Goal: Task Accomplishment & Management: Manage account settings

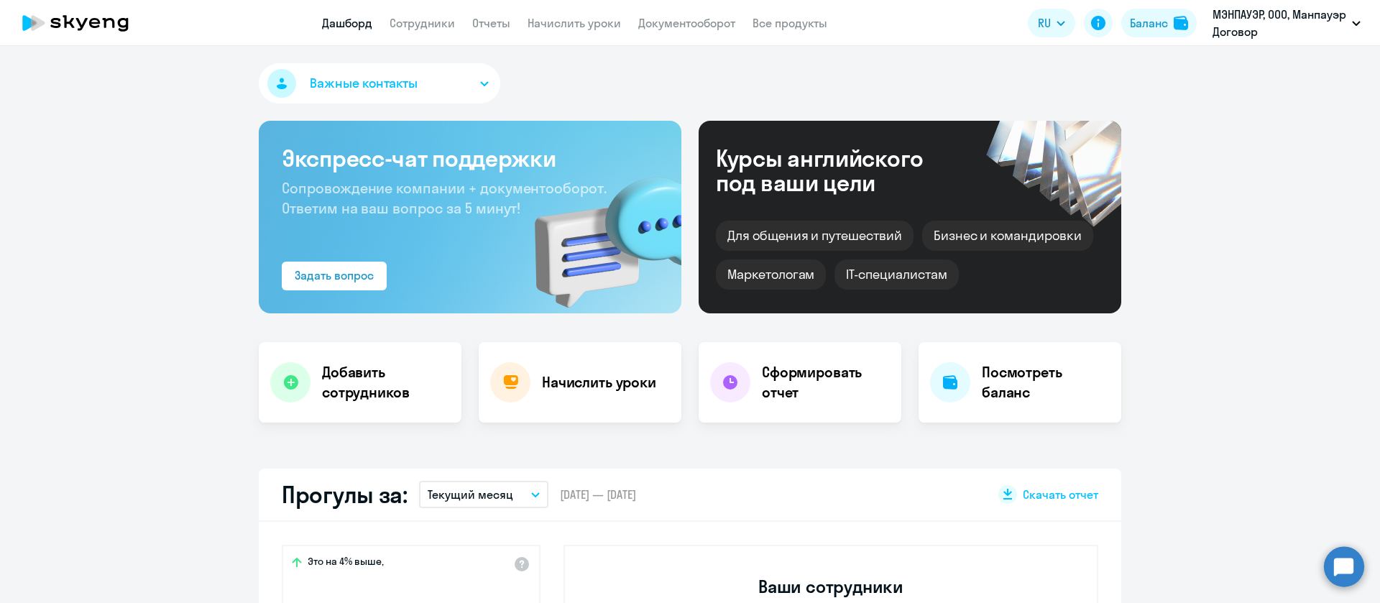
select select "30"
click at [552, 23] on link "Начислить уроки" at bounding box center [574, 23] width 93 height 14
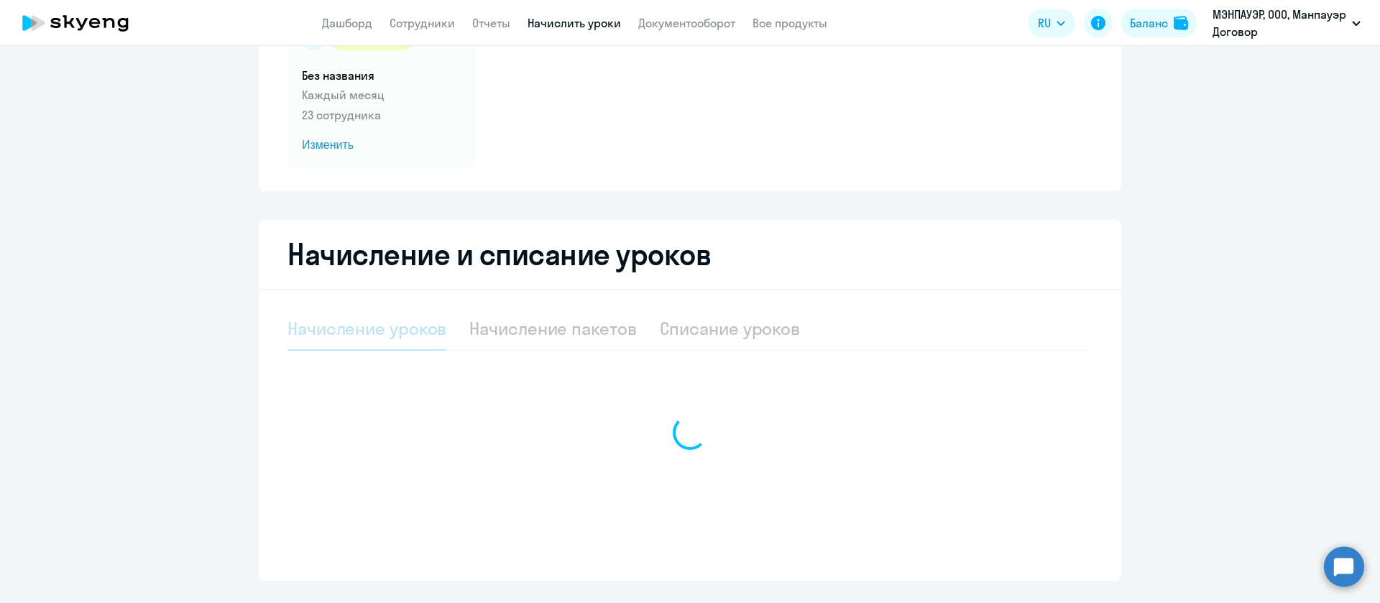
select select "10"
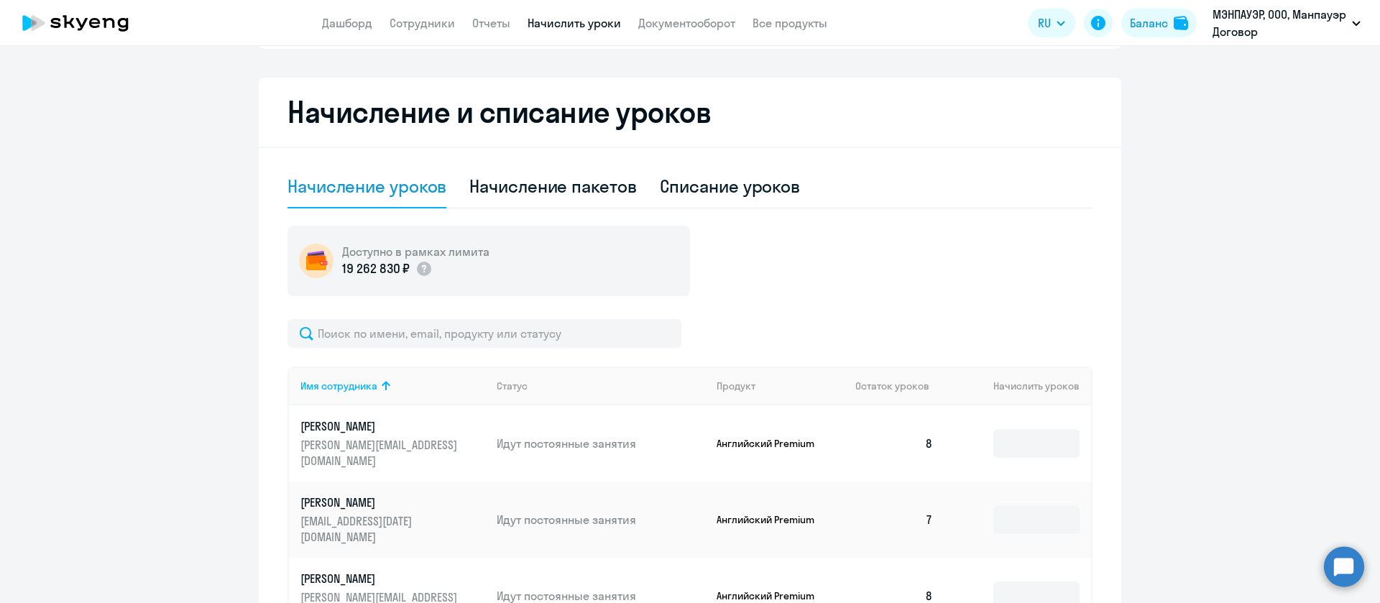
scroll to position [285, 0]
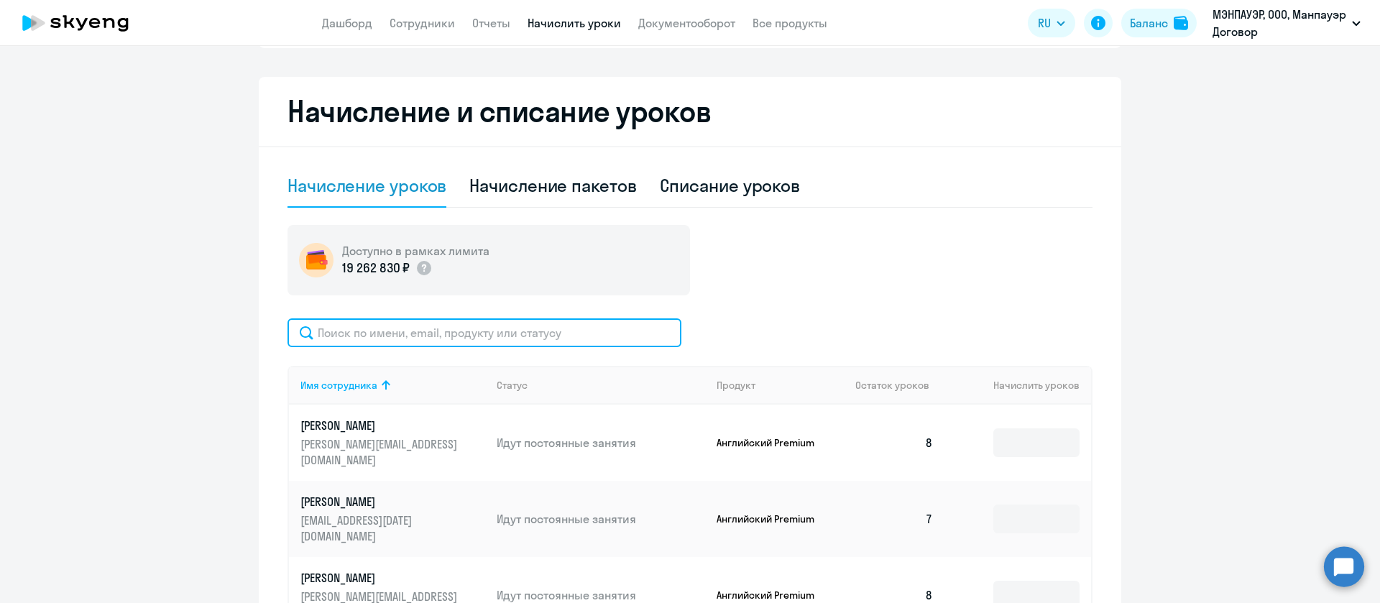
click at [509, 334] on input "text" at bounding box center [485, 333] width 394 height 29
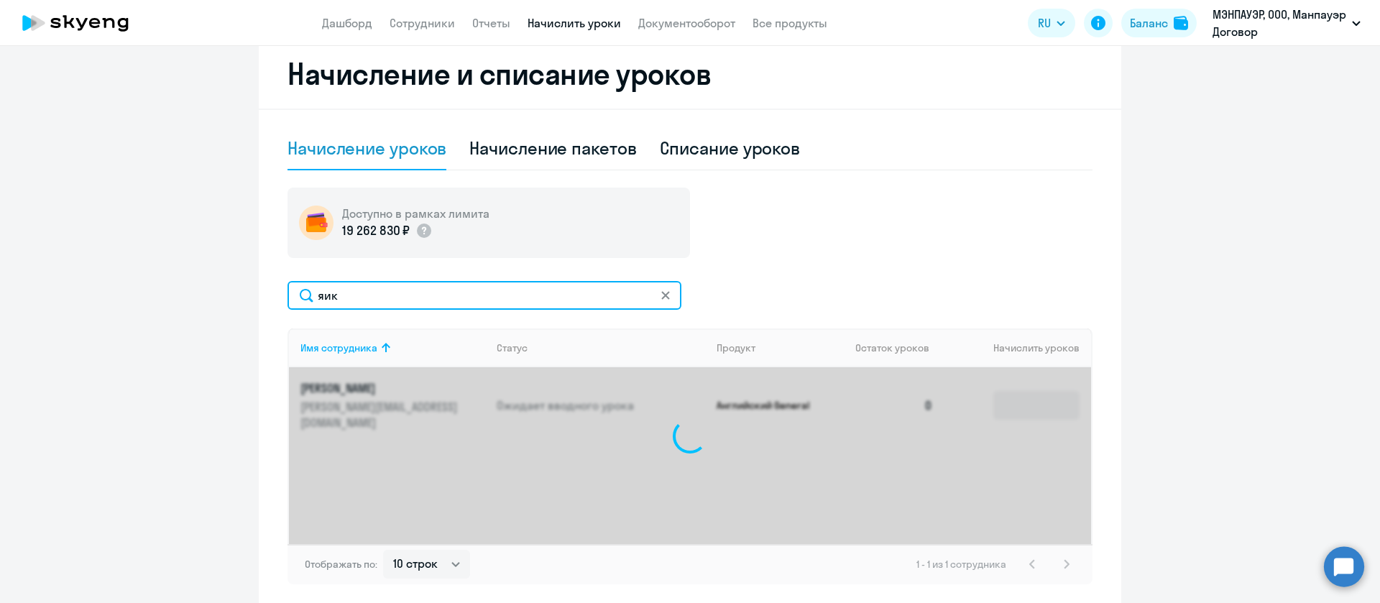
scroll to position [385, 0]
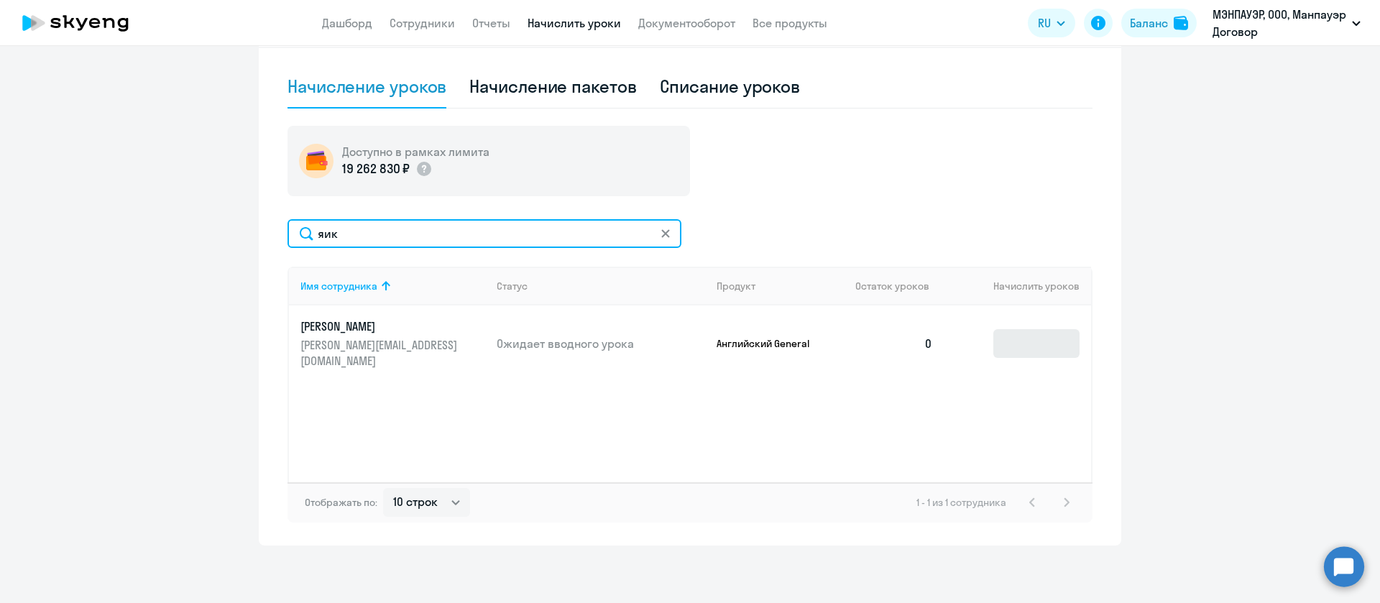
type input "яик"
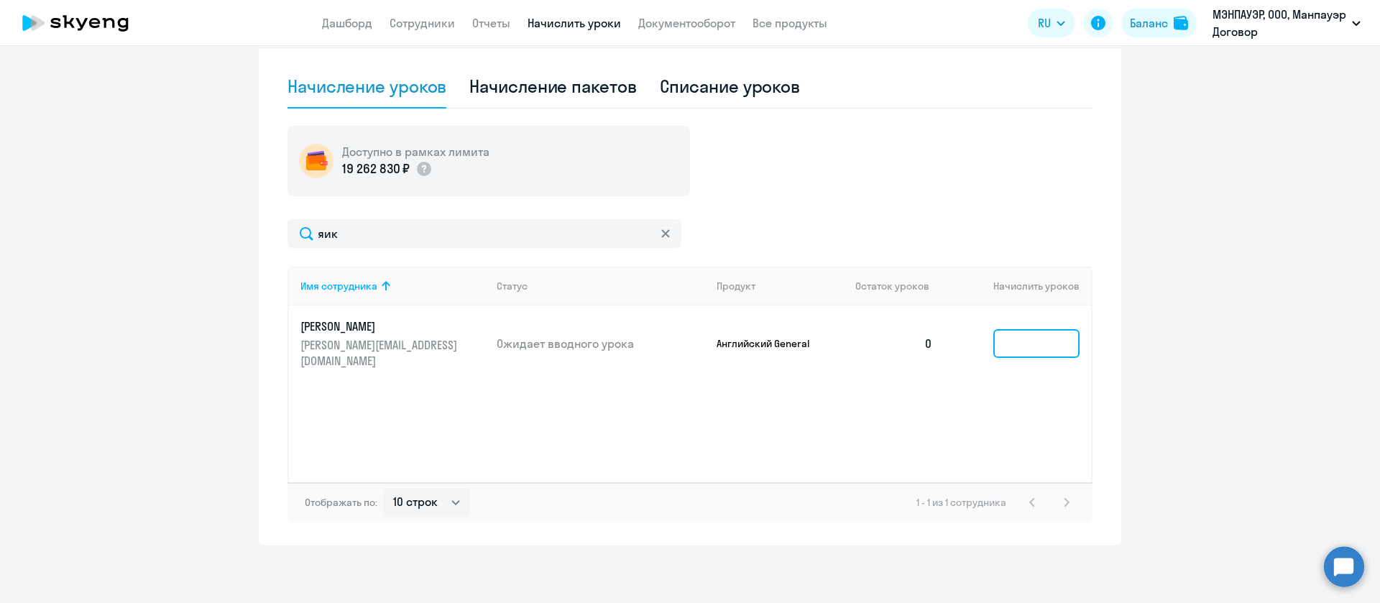
click at [1017, 335] on input at bounding box center [1037, 343] width 86 height 29
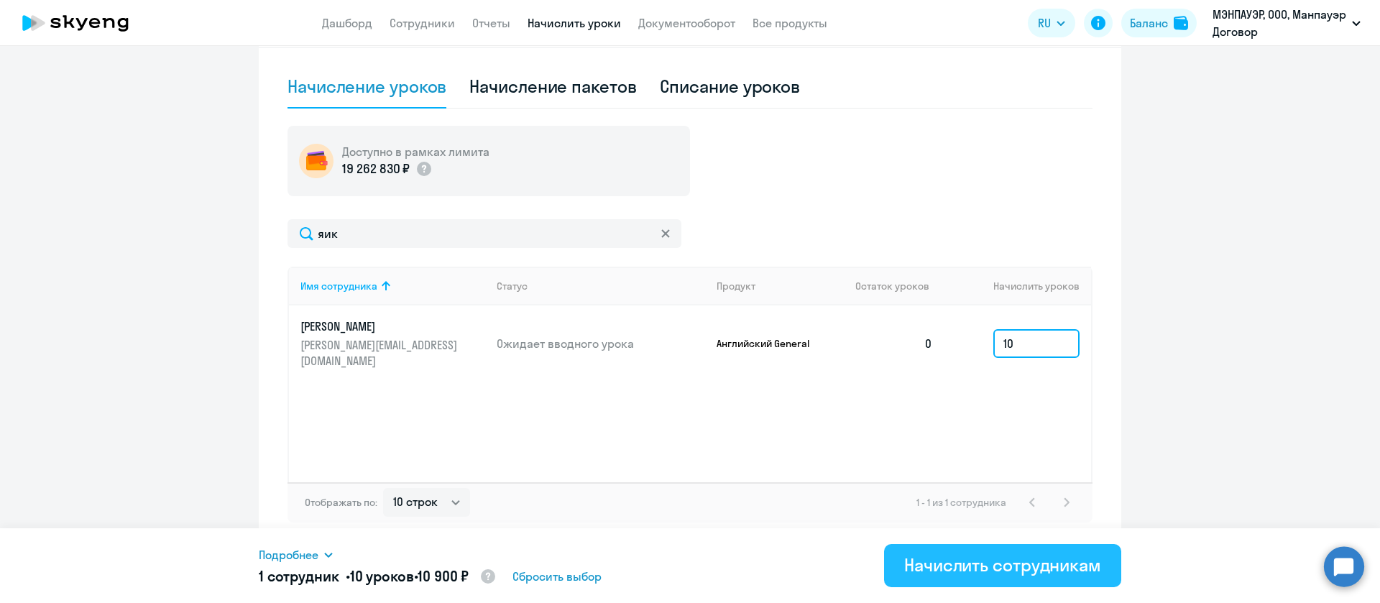
type input "10"
click at [973, 567] on div "Начислить сотрудникам" at bounding box center [1002, 565] width 197 height 23
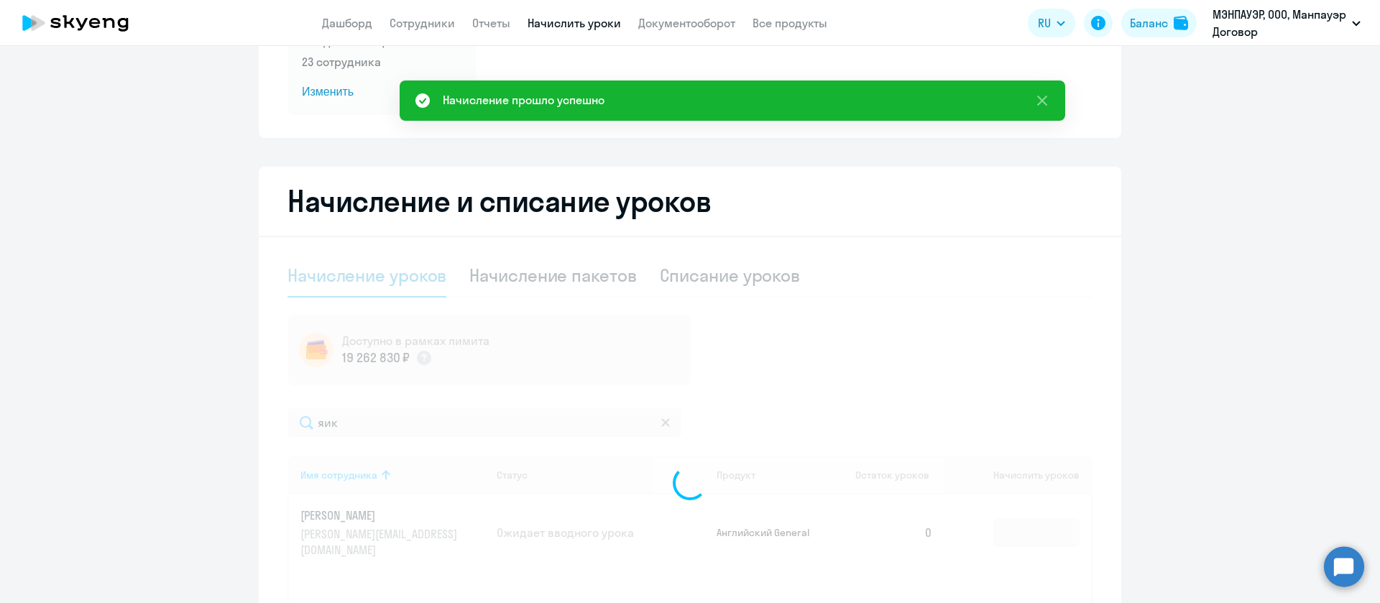
scroll to position [0, 0]
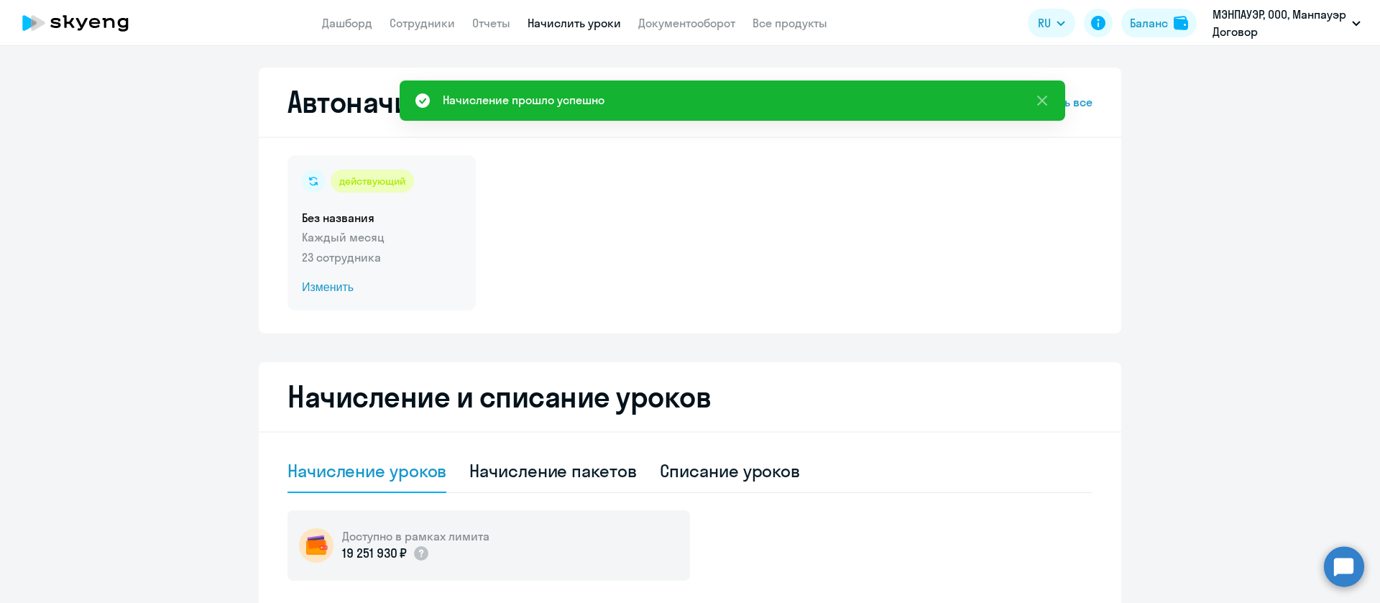
click at [324, 289] on span "Изменить" at bounding box center [382, 287] width 160 height 17
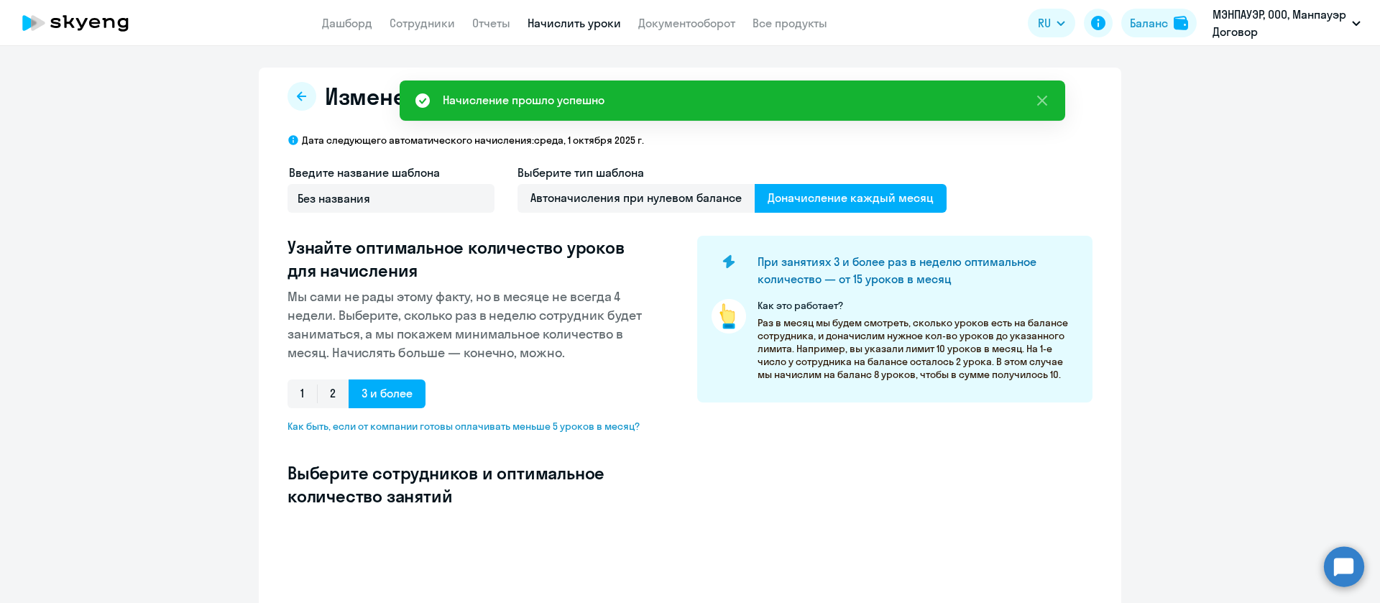
select select "10"
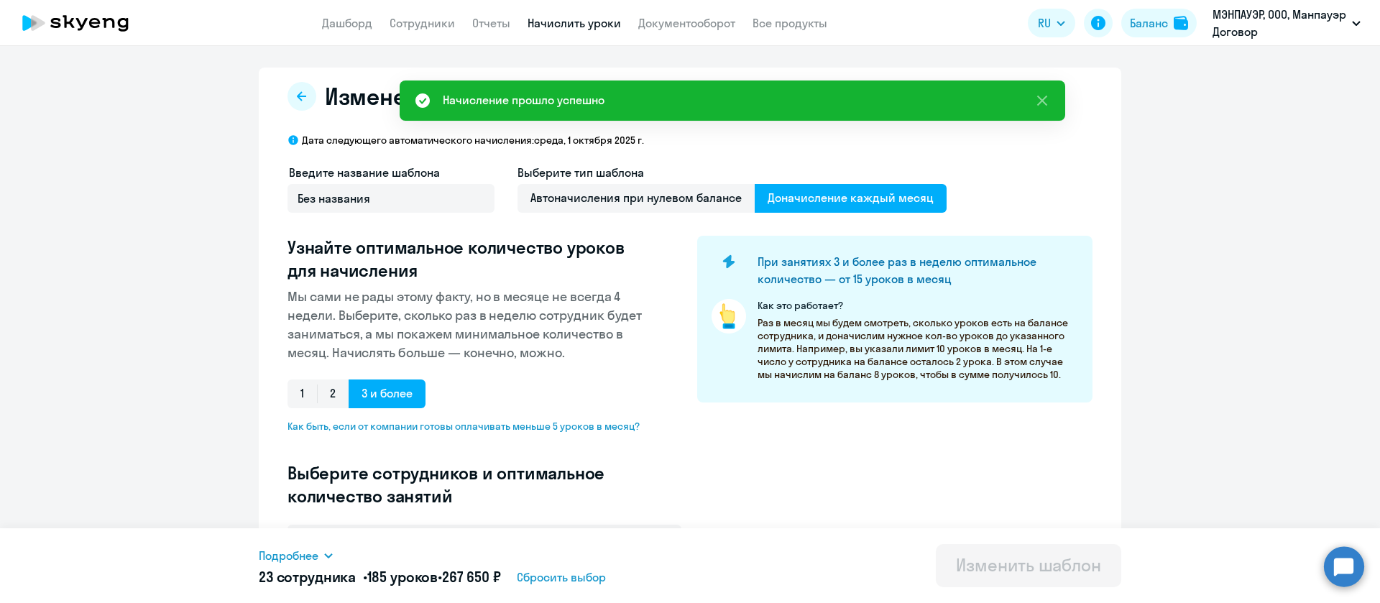
scroll to position [306, 0]
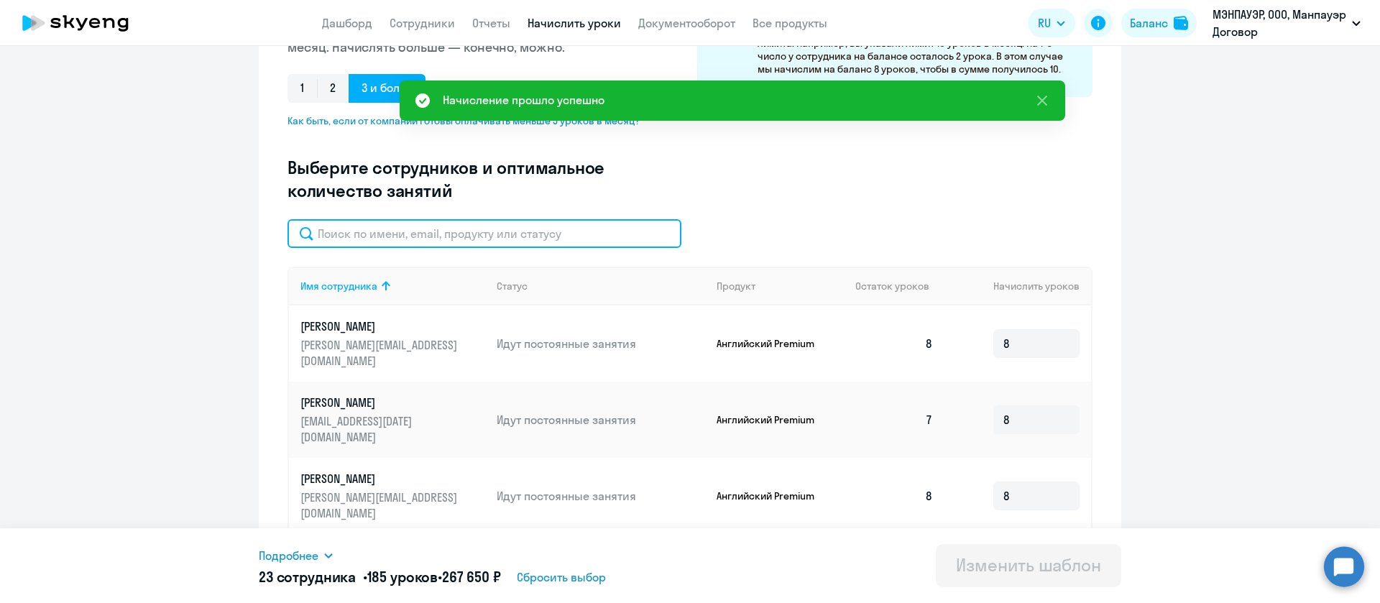
click at [564, 238] on input "text" at bounding box center [485, 233] width 394 height 29
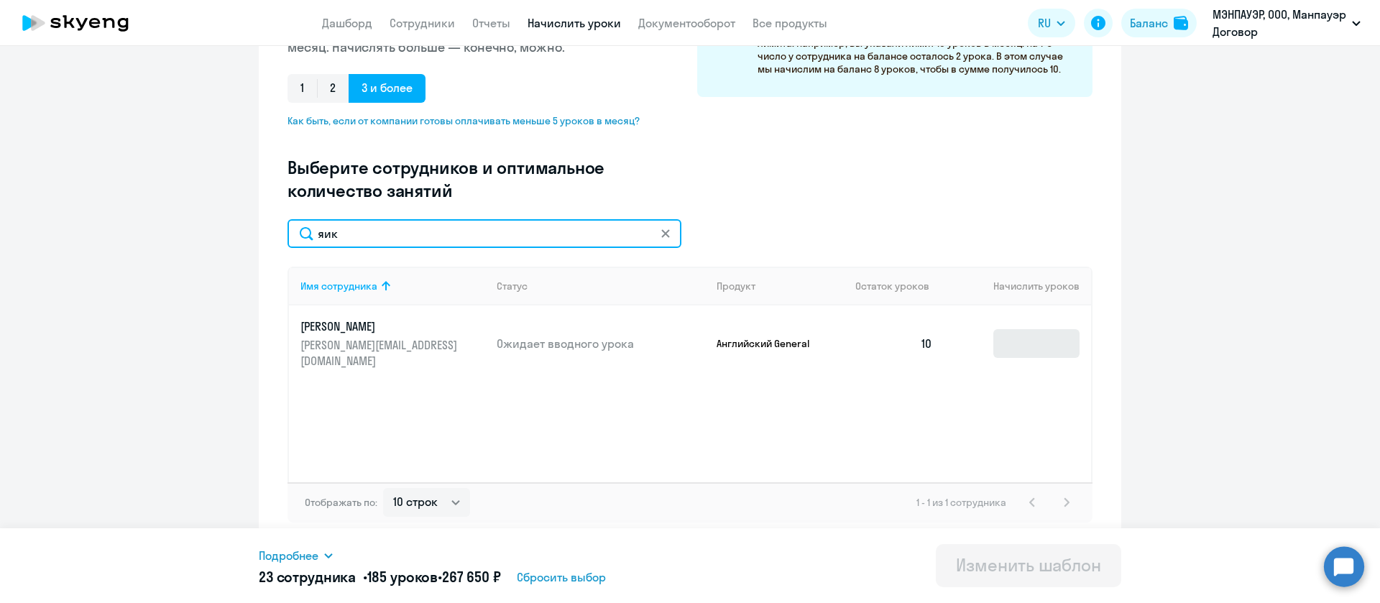
type input "яик"
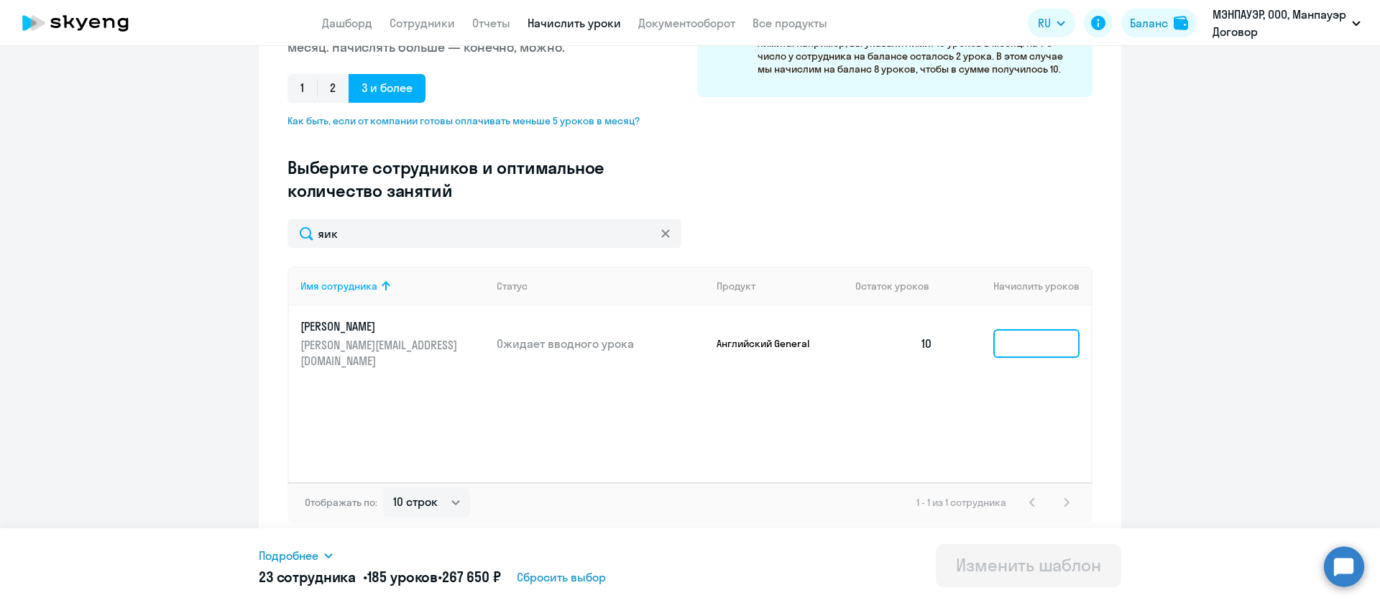
click at [1024, 336] on input at bounding box center [1037, 343] width 86 height 29
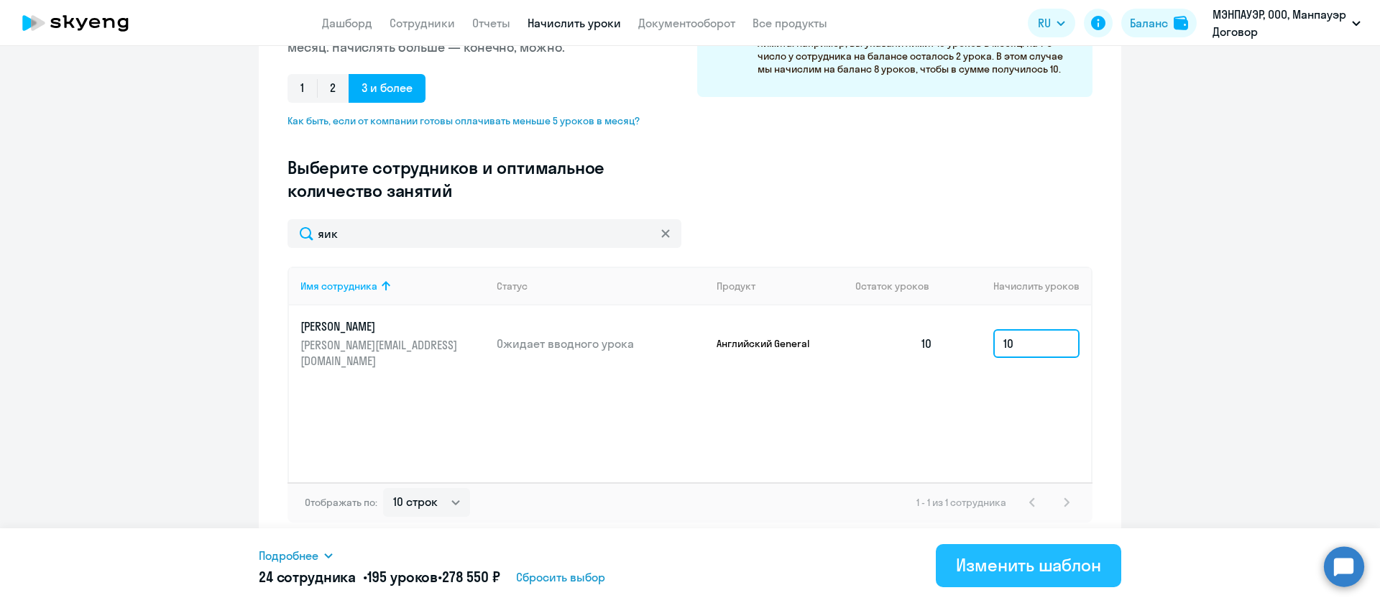
type input "10"
click at [1030, 575] on div "Изменить шаблон" at bounding box center [1028, 565] width 145 height 23
